Goal: Task Accomplishment & Management: Manage account settings

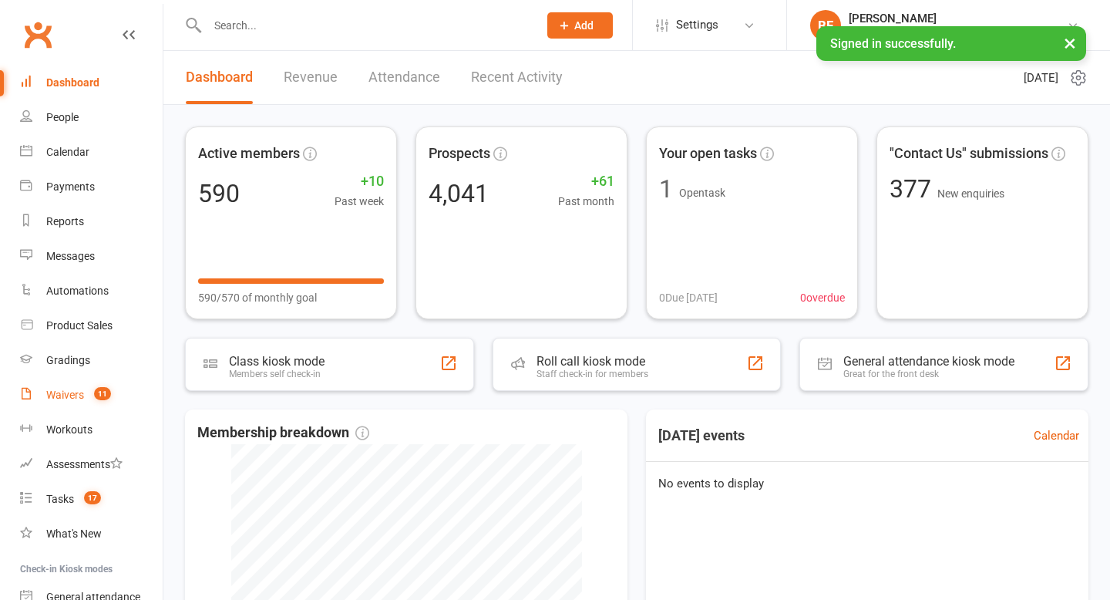
click at [79, 398] on div "Waivers" at bounding box center [65, 394] width 38 height 12
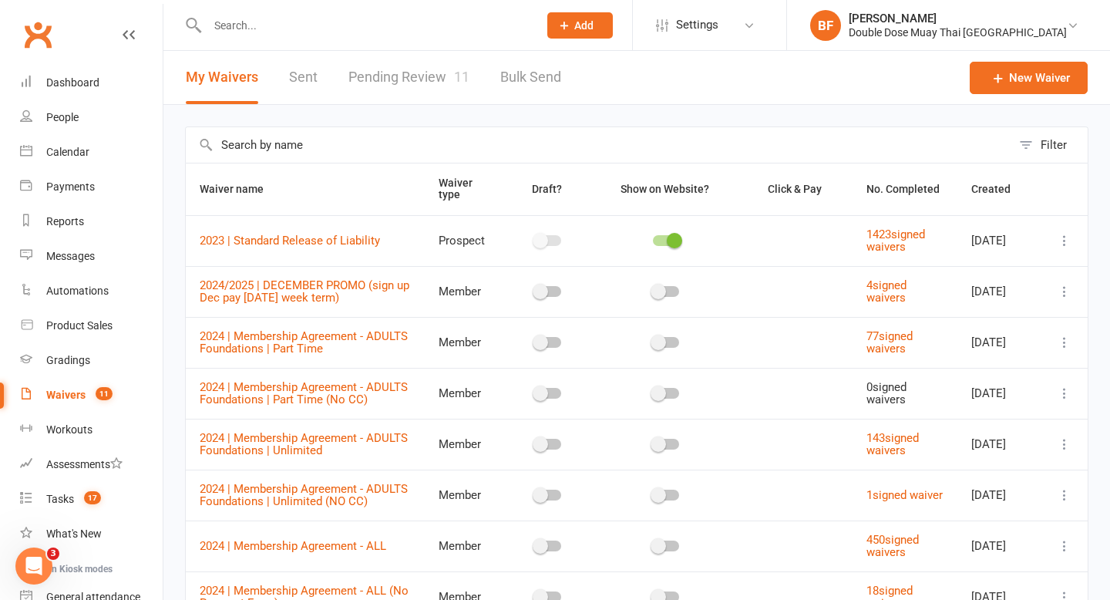
click at [405, 89] on link "Pending Review 11" at bounding box center [408, 77] width 121 height 53
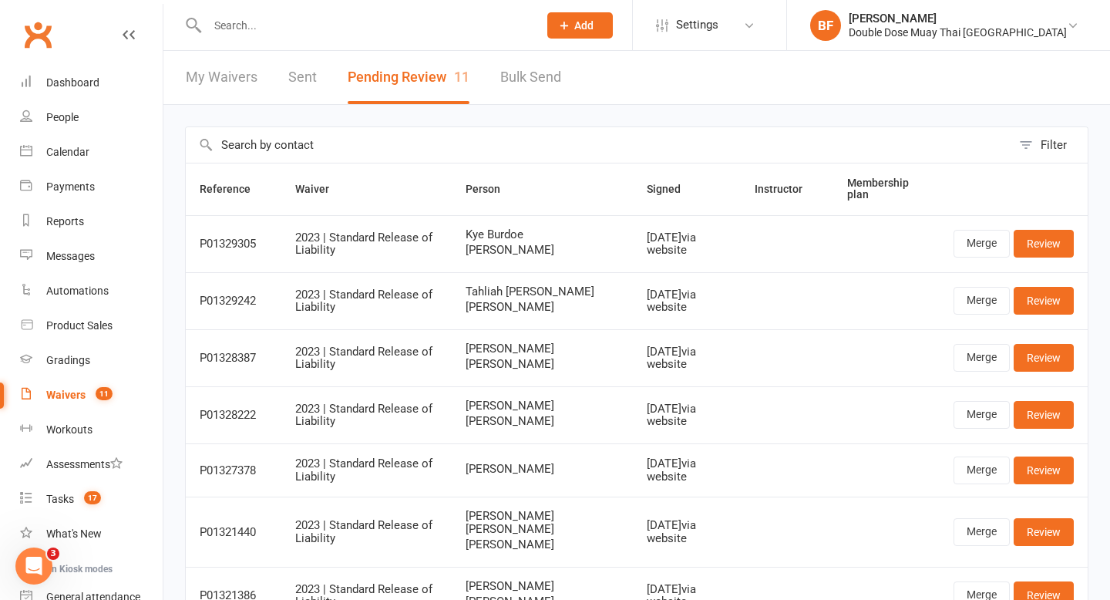
click at [72, 395] on div "Waivers" at bounding box center [65, 394] width 39 height 12
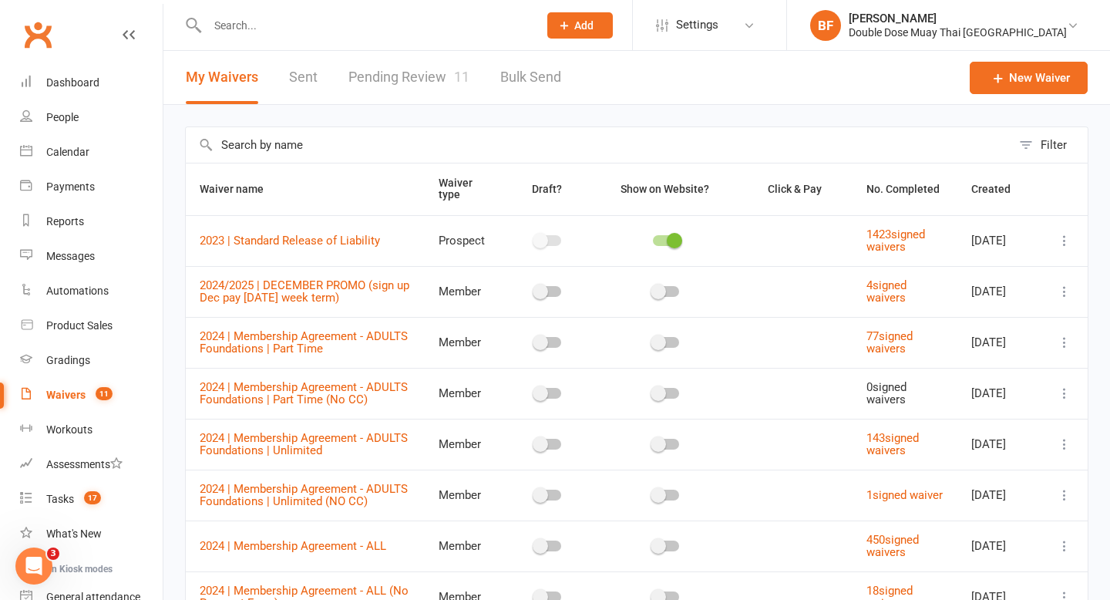
click at [427, 82] on link "Pending Review 11" at bounding box center [408, 77] width 121 height 53
